Goal: Information Seeking & Learning: Check status

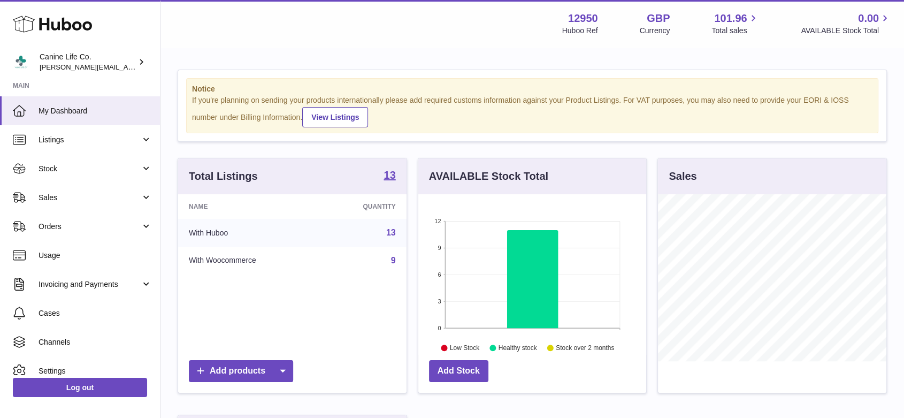
scroll to position [167, 228]
click at [80, 196] on span "Sales" at bounding box center [90, 198] width 102 height 10
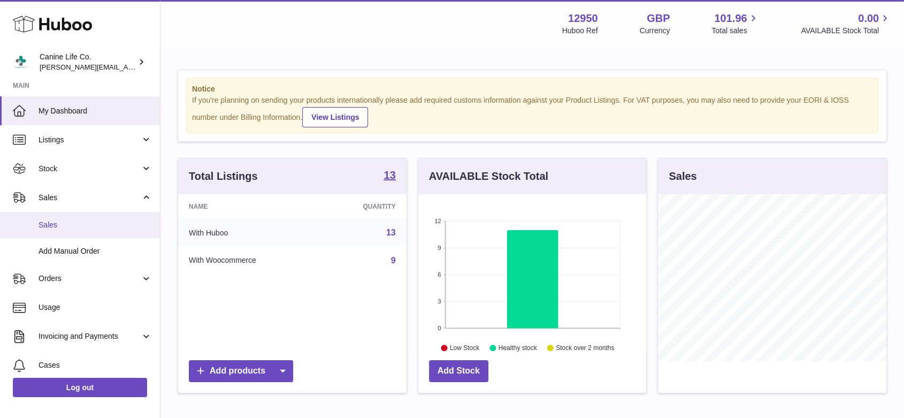
click at [77, 226] on span "Sales" at bounding box center [95, 225] width 113 height 10
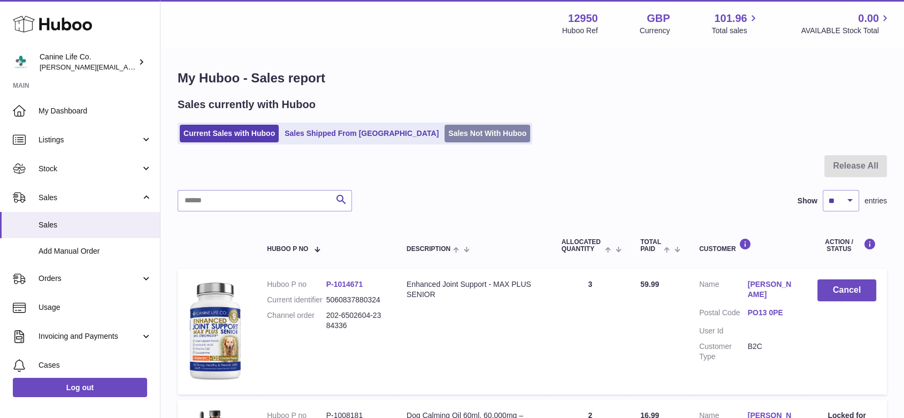
click at [450, 134] on link "Sales Not With Huboo" at bounding box center [487, 134] width 86 height 18
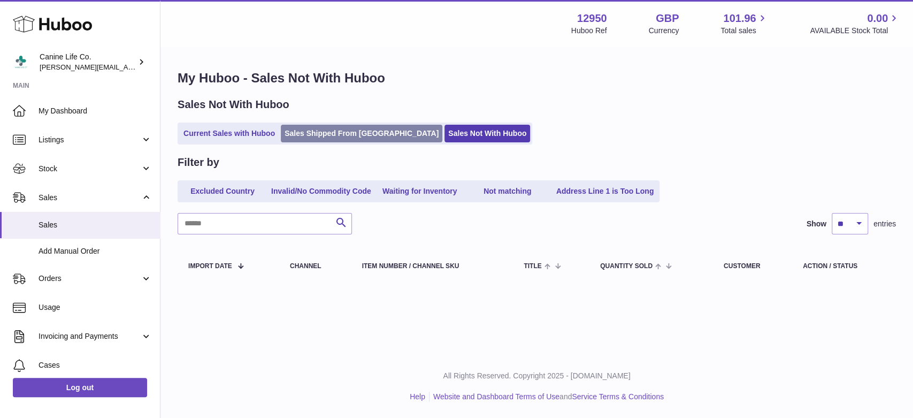
click at [312, 135] on link "Sales Shipped From Huboo" at bounding box center [362, 134] width 162 height 18
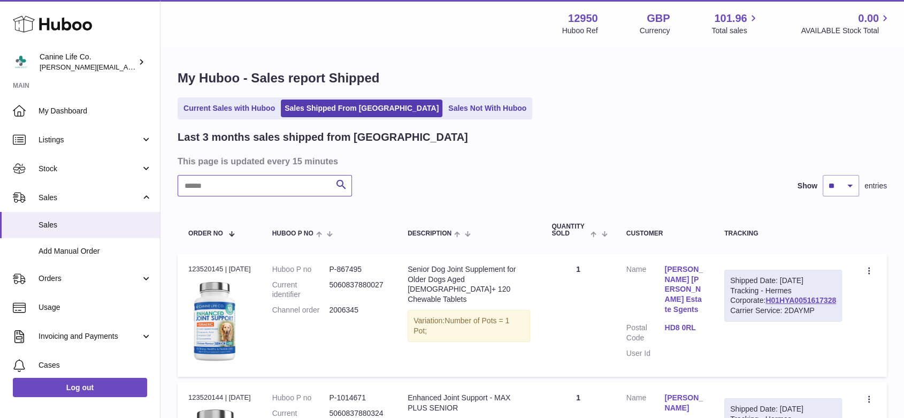
click at [276, 184] on input "text" at bounding box center [265, 185] width 174 height 21
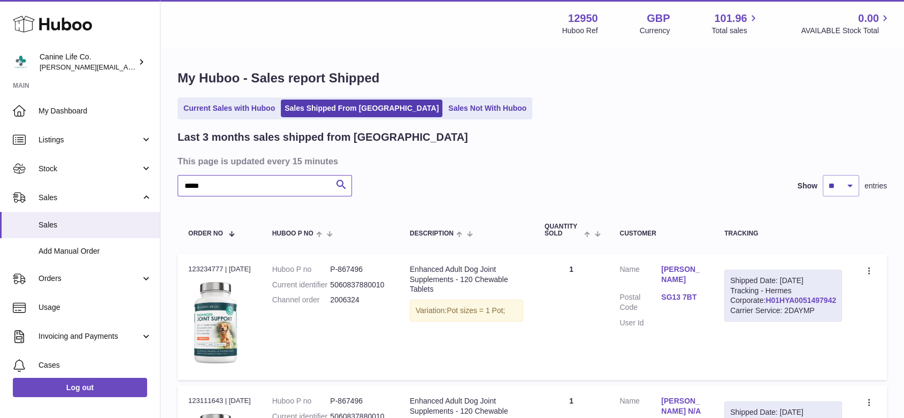
type input "*****"
click at [798, 304] on link "H01HYA0051497942" at bounding box center [800, 300] width 71 height 9
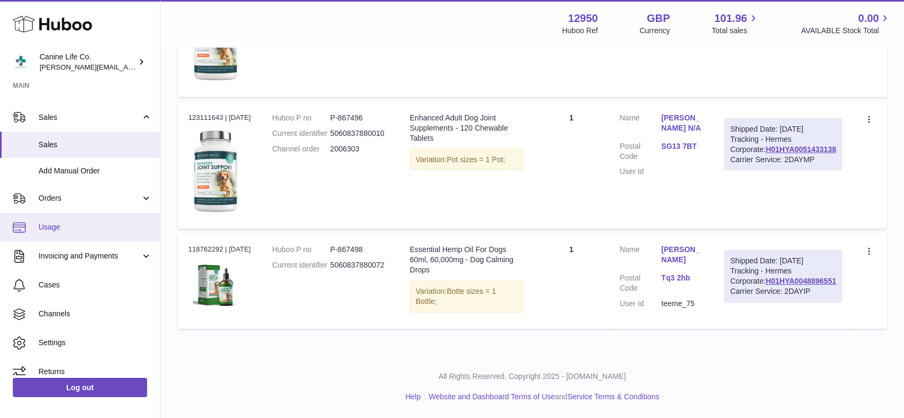
scroll to position [90, 0]
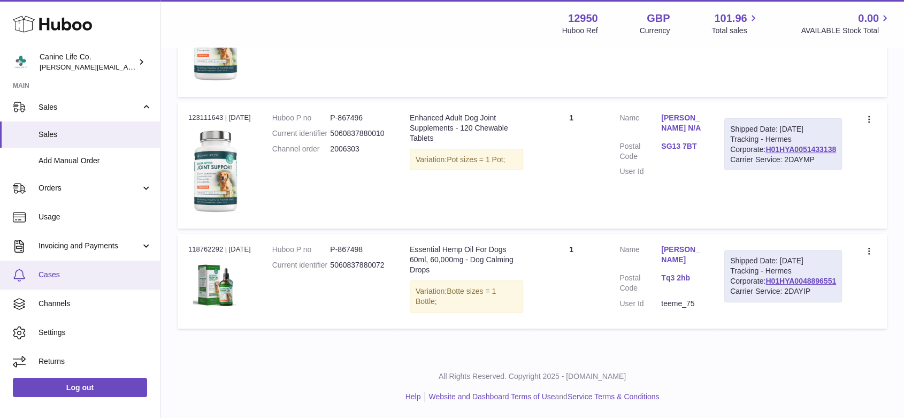
click at [51, 277] on span "Cases" at bounding box center [95, 275] width 113 height 10
